Goal: Information Seeking & Learning: Learn about a topic

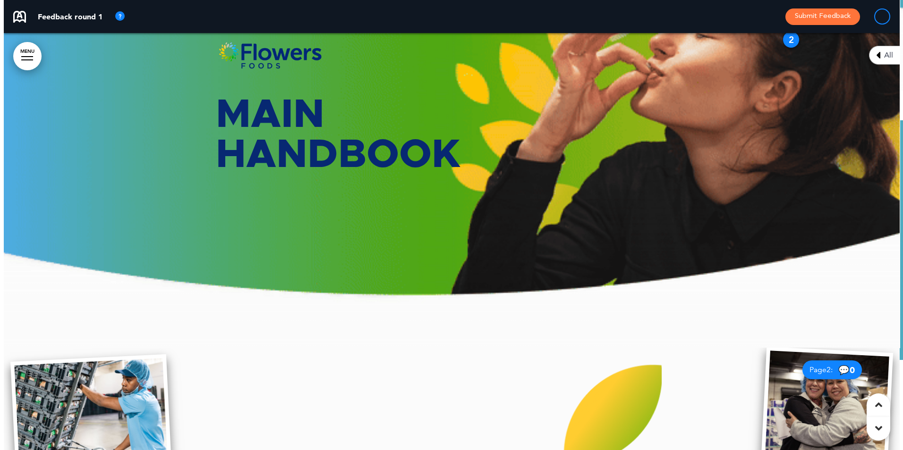
scroll to position [154, 0]
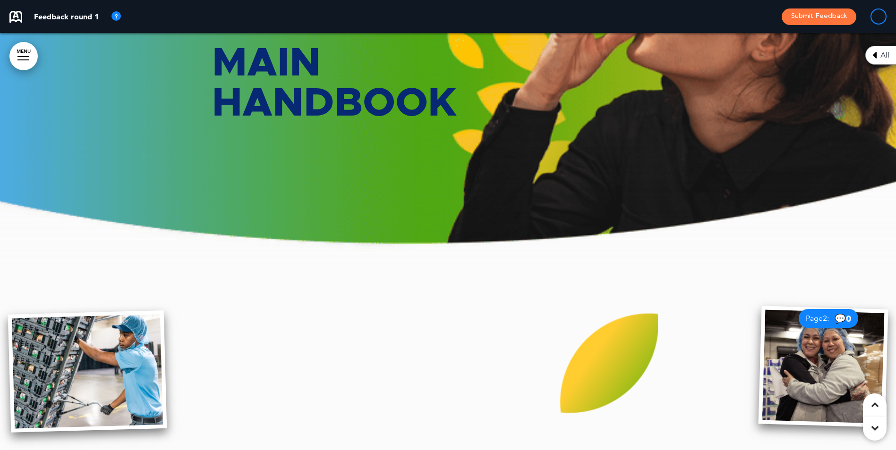
click at [21, 45] on link "MENU" at bounding box center [23, 56] width 28 height 28
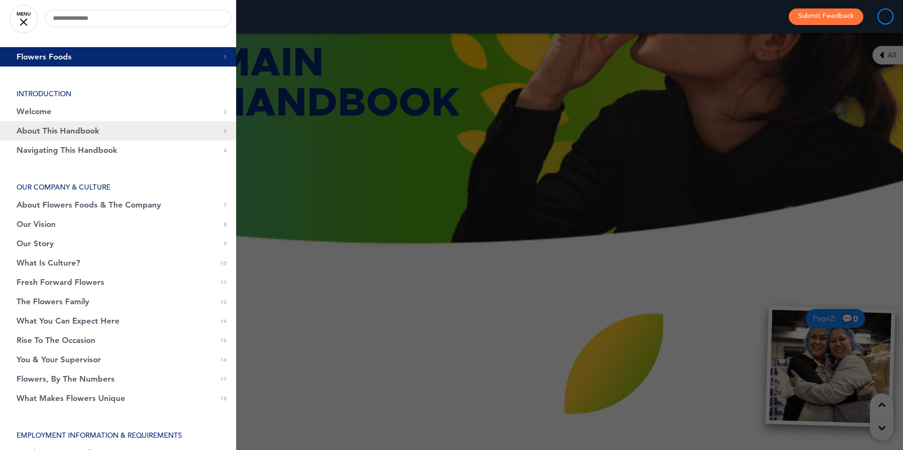
click at [55, 132] on span "About This Handbook" at bounding box center [58, 131] width 83 height 8
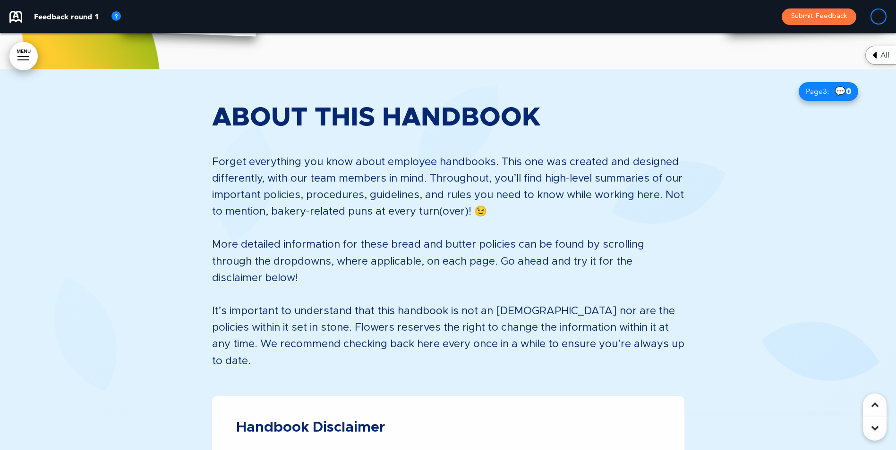
scroll to position [1336, 0]
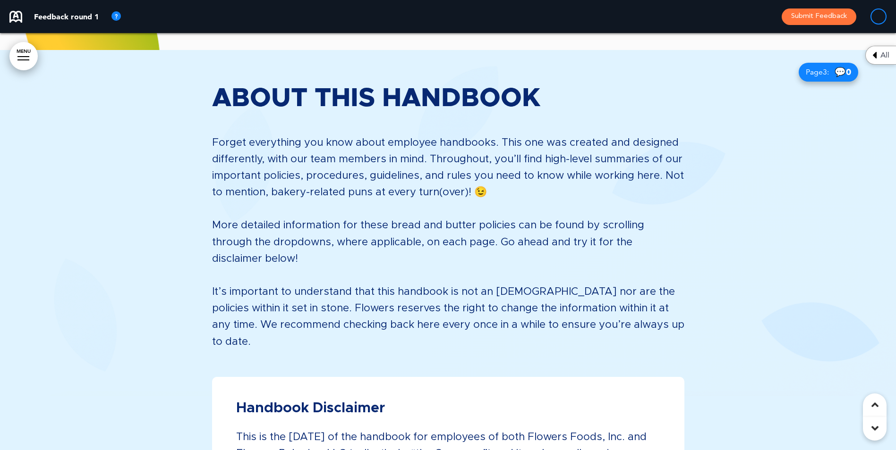
click at [872, 431] on icon at bounding box center [874, 428] width 7 height 11
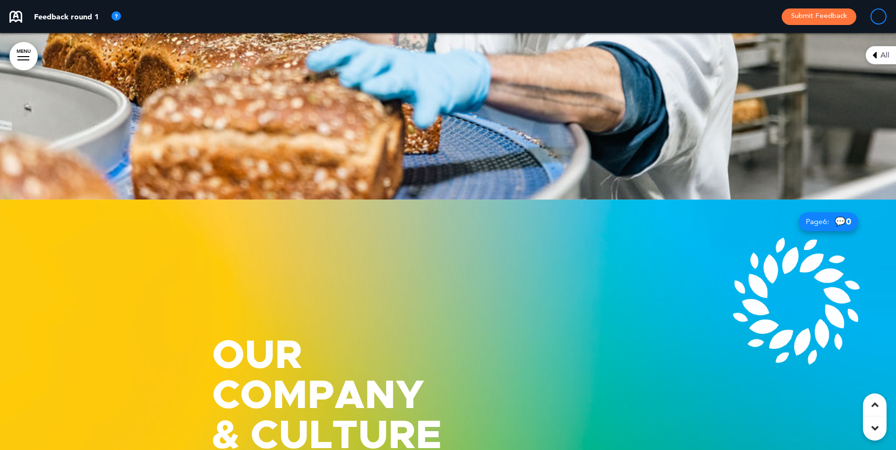
scroll to position [2834, 0]
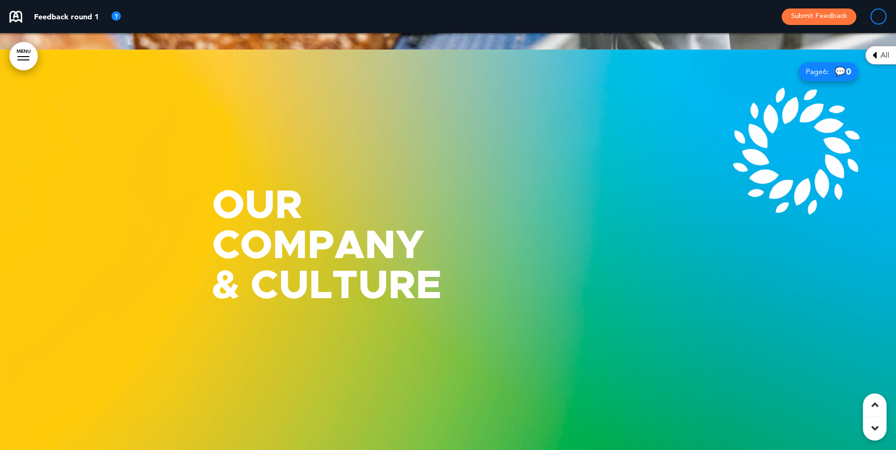
click at [872, 431] on icon at bounding box center [874, 428] width 7 height 11
click at [874, 426] on icon at bounding box center [874, 428] width 7 height 11
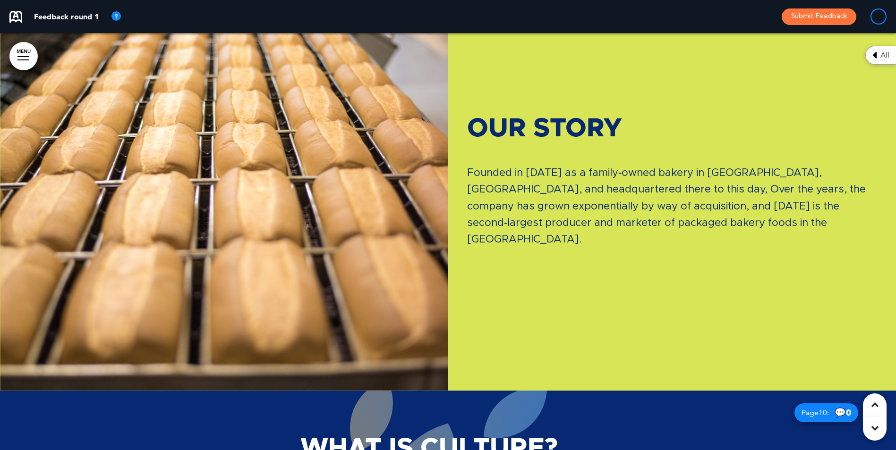
scroll to position [4218, 0]
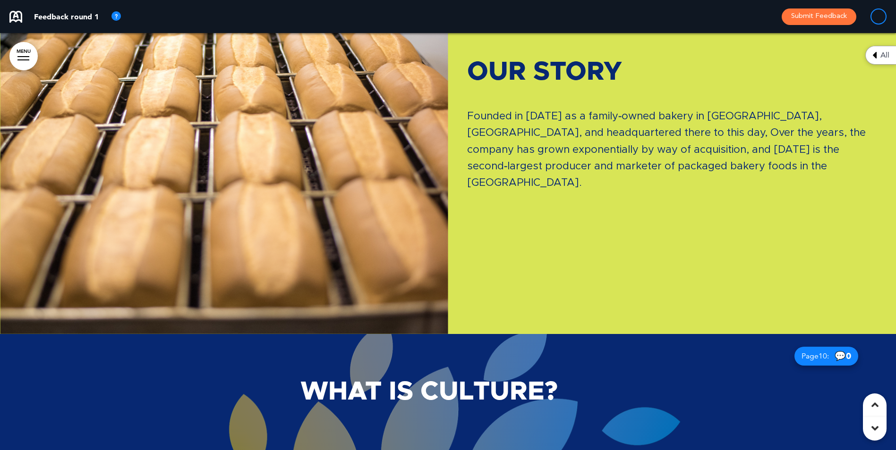
click at [878, 431] on icon at bounding box center [874, 428] width 7 height 11
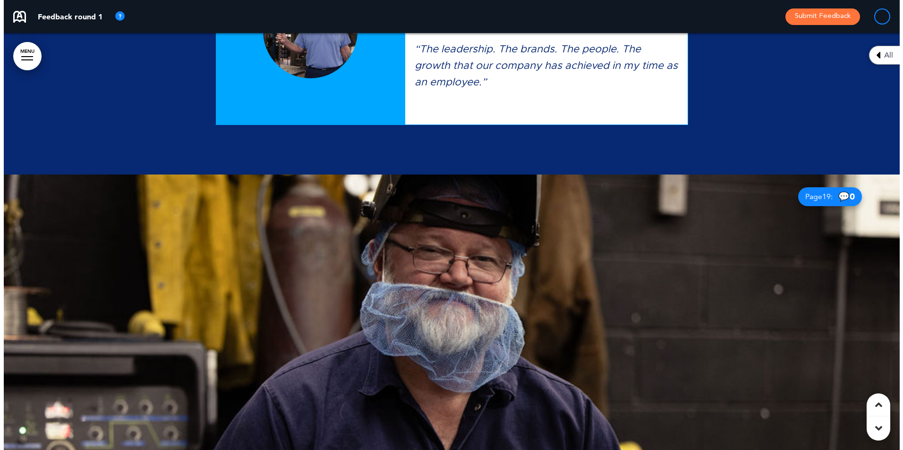
scroll to position [10793, 0]
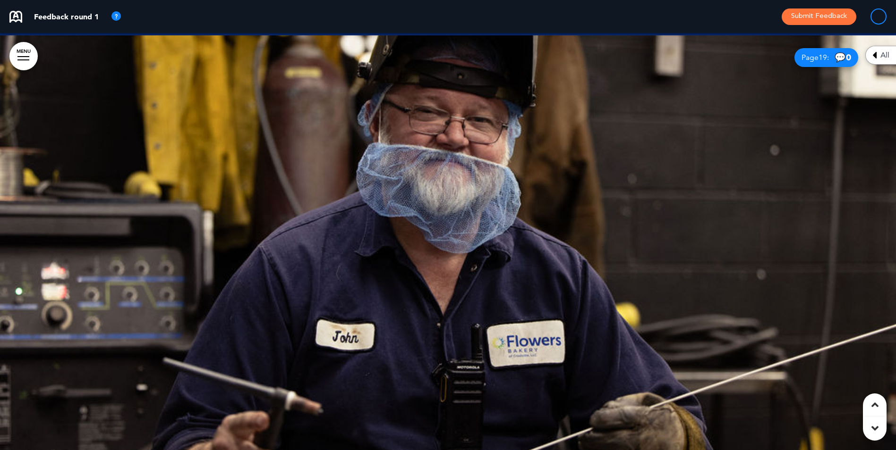
click at [738, 207] on div at bounding box center [448, 243] width 896 height 417
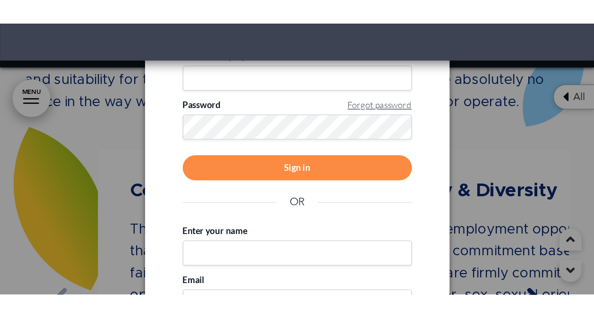
scroll to position [10782, 0]
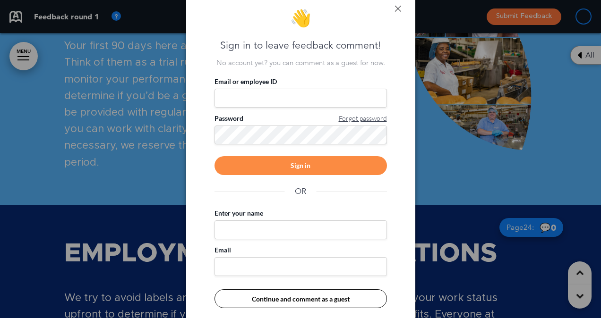
click at [397, 9] on link at bounding box center [397, 8] width 7 height 7
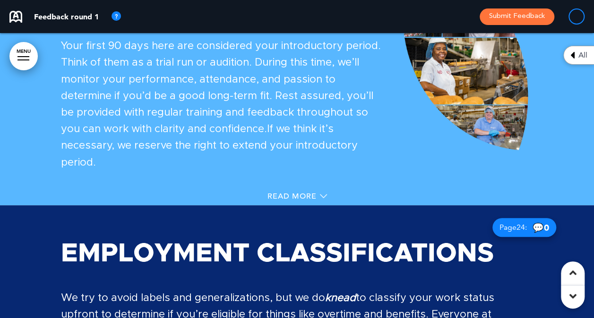
drag, startPoint x: 594, startPoint y: 93, endPoint x: 322, endPoint y: 178, distance: 284.8
click at [322, 178] on div "Introductory Period Bake it until you make it! Your first 90 days here are cons…" at bounding box center [297, 81] width 472 height 323
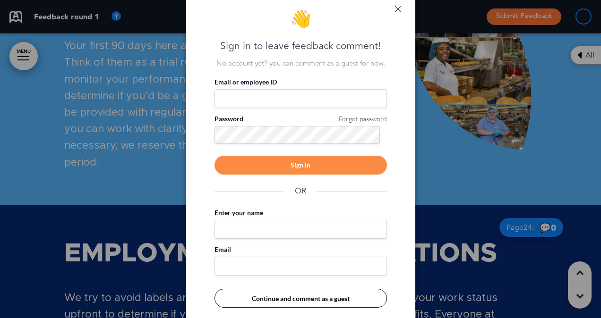
click at [398, 7] on link at bounding box center [397, 9] width 7 height 7
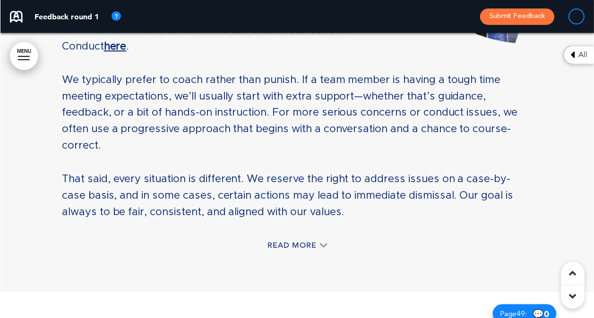
scroll to position [20512, 0]
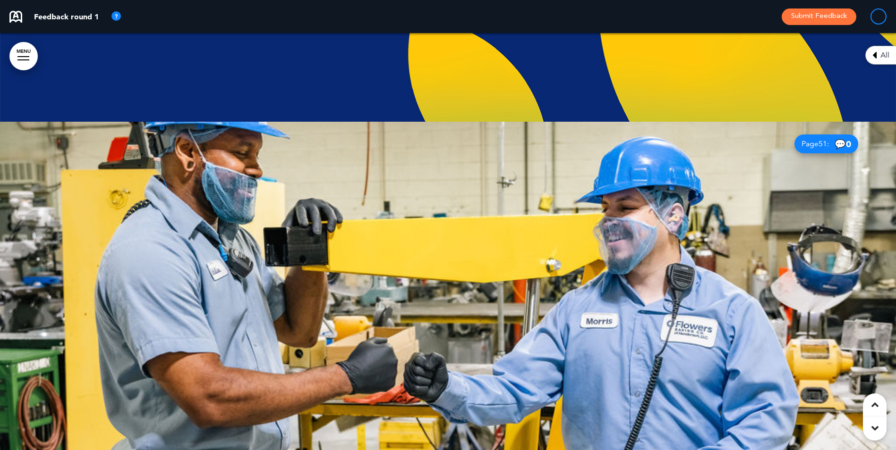
scroll to position [25801, 0]
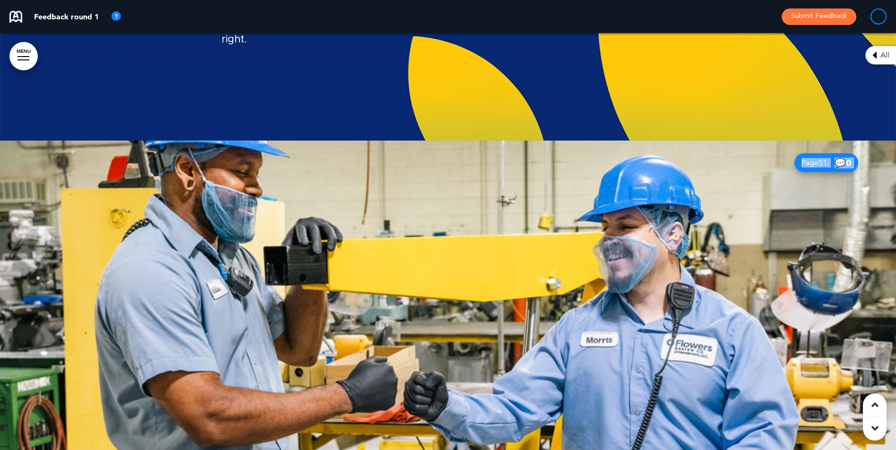
drag, startPoint x: 895, startPoint y: 249, endPoint x: 900, endPoint y: 249, distance: 4.7
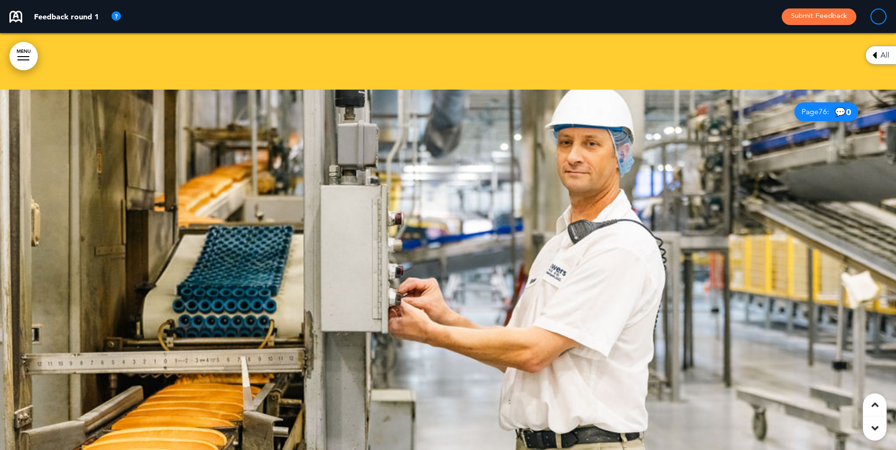
scroll to position [38521, 0]
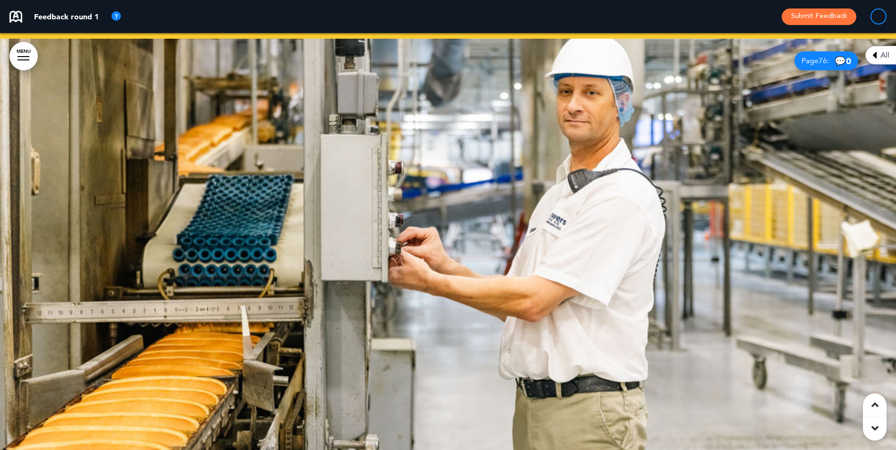
click at [572, 209] on div at bounding box center [448, 247] width 896 height 417
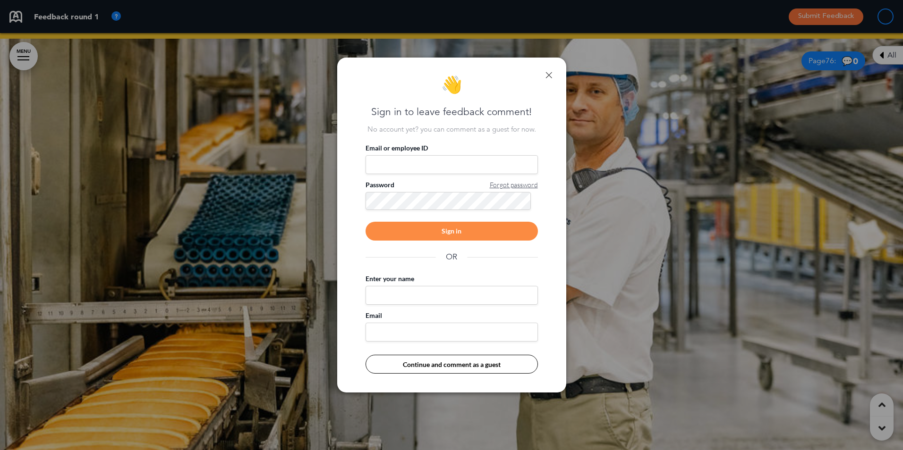
click at [555, 74] on div "👋 Sign in to leave feedback comment! No account yet? you can comment as a guest…" at bounding box center [451, 225] width 229 height 335
drag, startPoint x: 548, startPoint y: 76, endPoint x: 617, endPoint y: 93, distance: 71.0
click at [548, 77] on link at bounding box center [548, 75] width 7 height 7
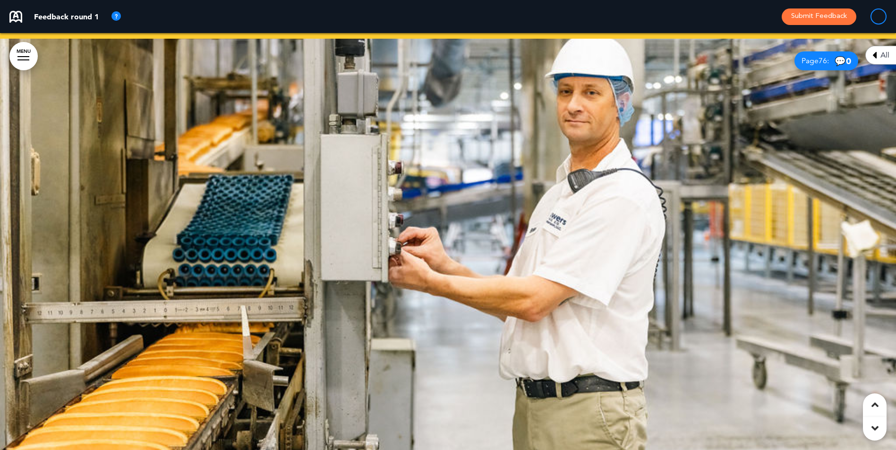
drag, startPoint x: 591, startPoint y: 206, endPoint x: 568, endPoint y: 215, distance: 25.0
click at [569, 215] on div at bounding box center [448, 247] width 896 height 417
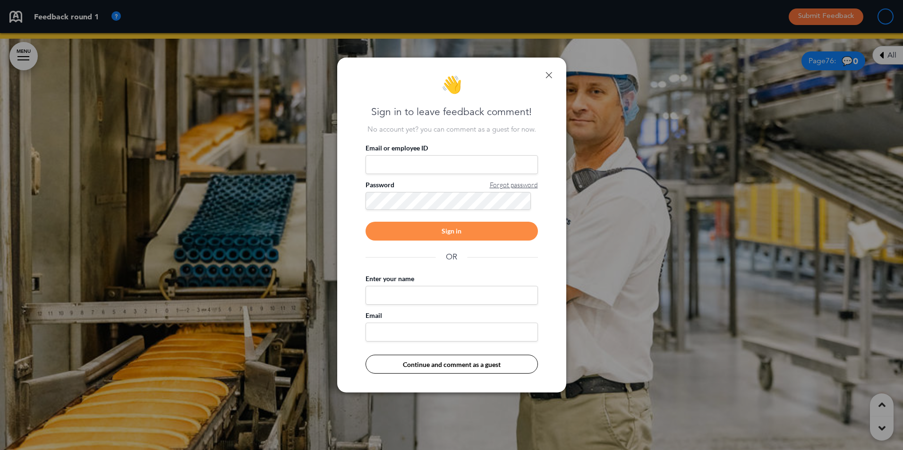
click at [545, 76] on link at bounding box center [548, 75] width 7 height 7
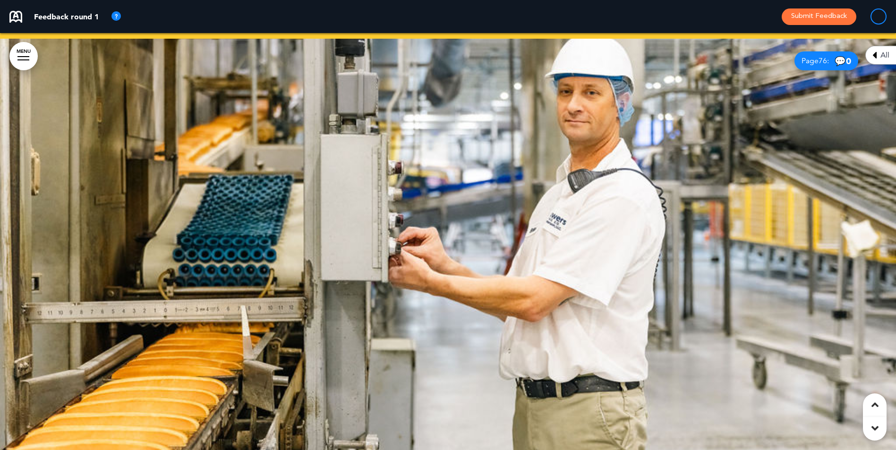
click at [624, 233] on div at bounding box center [448, 247] width 896 height 417
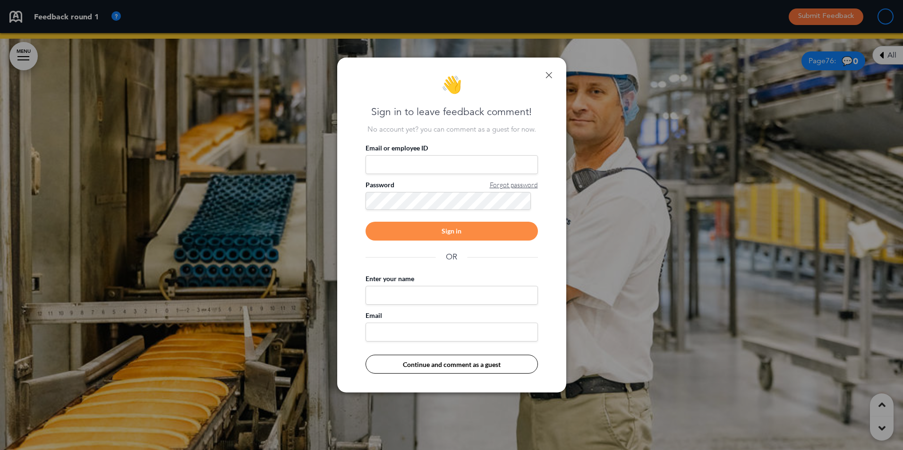
click at [552, 70] on div "👋 Sign in to leave feedback comment! No account yet? you can comment as a guest…" at bounding box center [451, 225] width 229 height 335
click at [551, 75] on link at bounding box center [548, 75] width 7 height 7
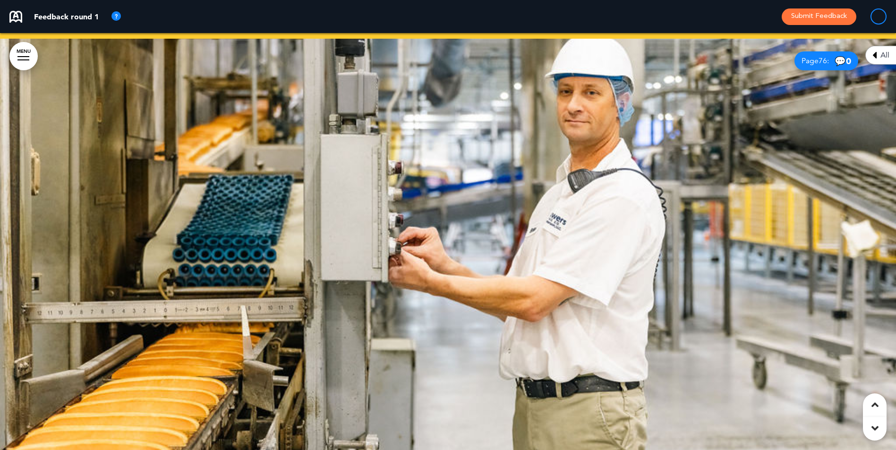
click at [877, 424] on icon at bounding box center [874, 428] width 7 height 11
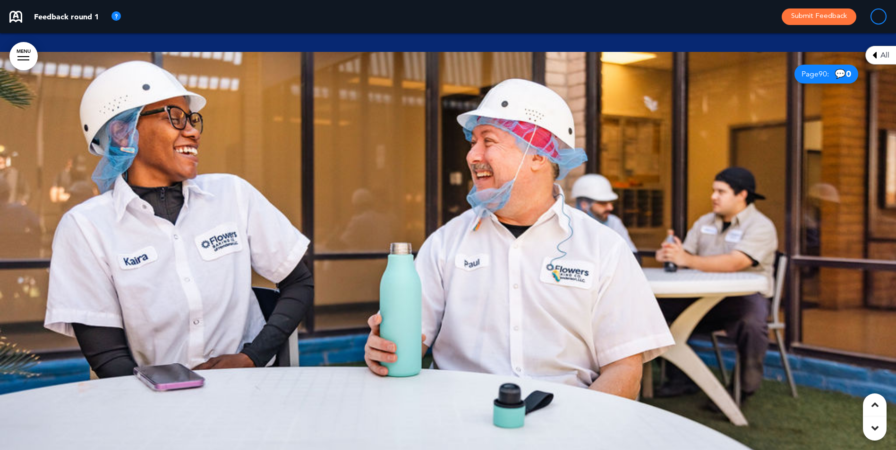
click at [868, 428] on div at bounding box center [875, 429] width 24 height 24
click at [878, 428] on icon at bounding box center [874, 428] width 7 height 11
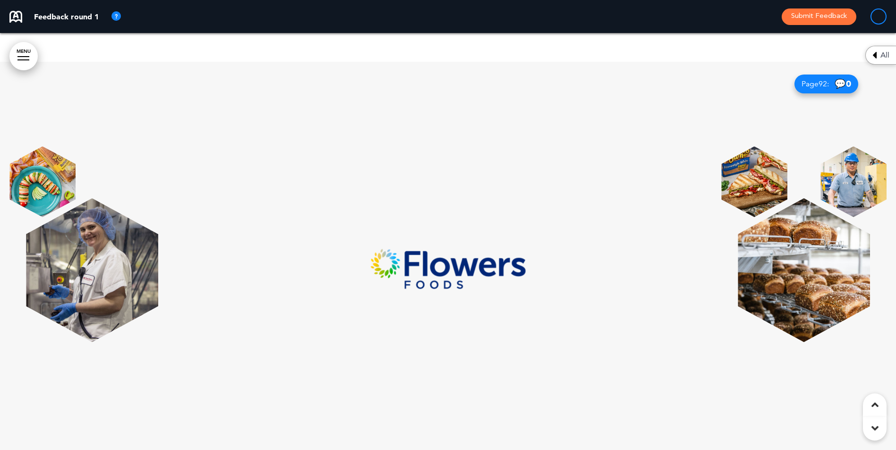
scroll to position [45720, 0]
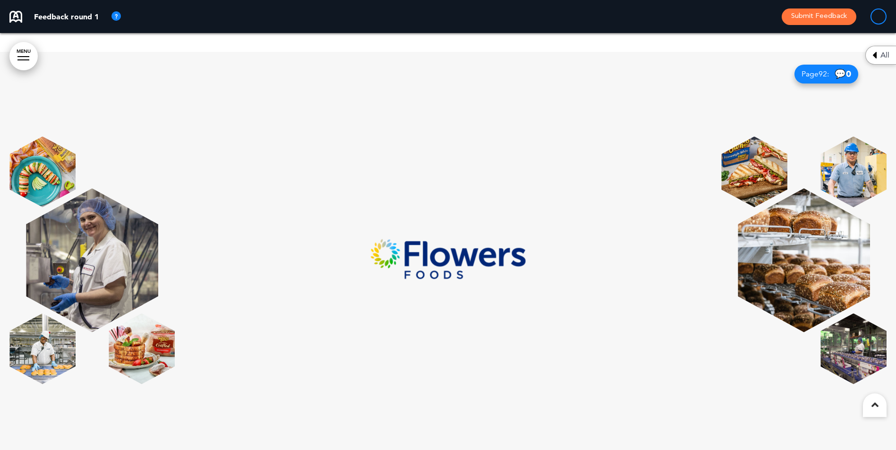
click at [851, 151] on img at bounding box center [853, 171] width 66 height 71
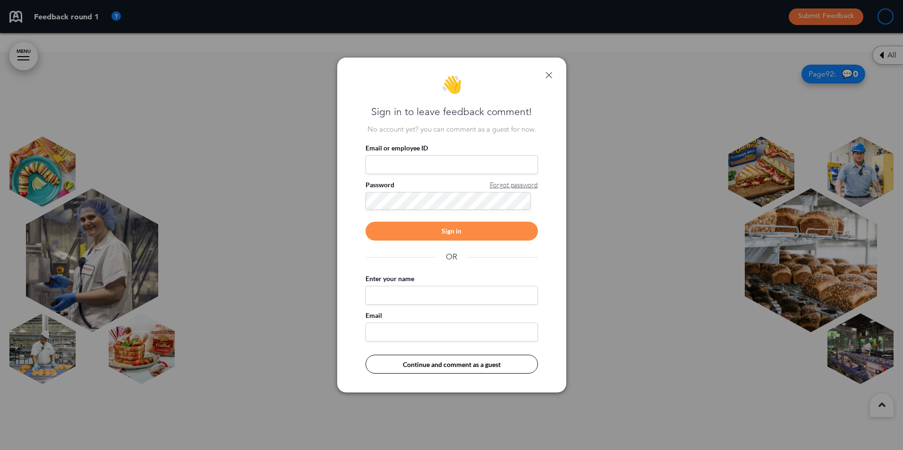
click at [552, 73] on div "👋 Sign in to leave feedback comment! No account yet? you can comment as a guest…" at bounding box center [451, 225] width 229 height 335
drag, startPoint x: 543, startPoint y: 76, endPoint x: 555, endPoint y: 76, distance: 11.8
click at [543, 76] on div "👋 Sign in to leave feedback comment! No account yet? you can comment as a guest…" at bounding box center [451, 225] width 229 height 335
click at [547, 73] on link at bounding box center [548, 75] width 7 height 7
